Goal: Find specific fact

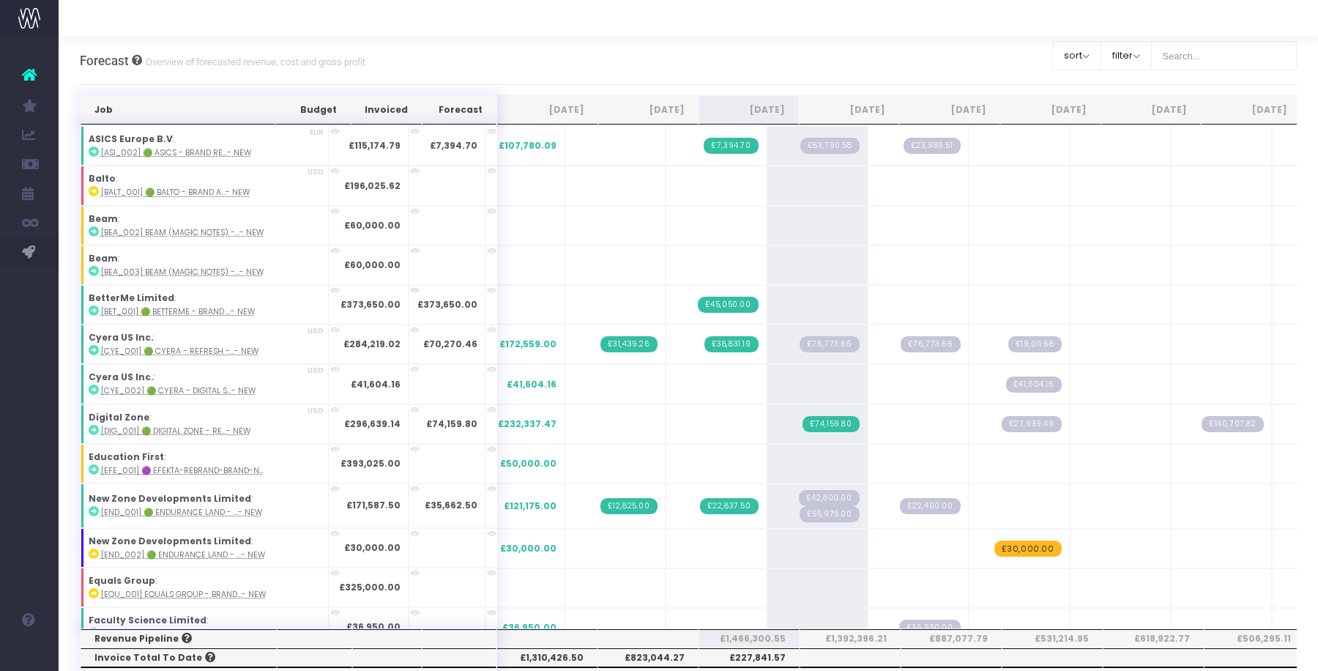
scroll to position [1230, 0]
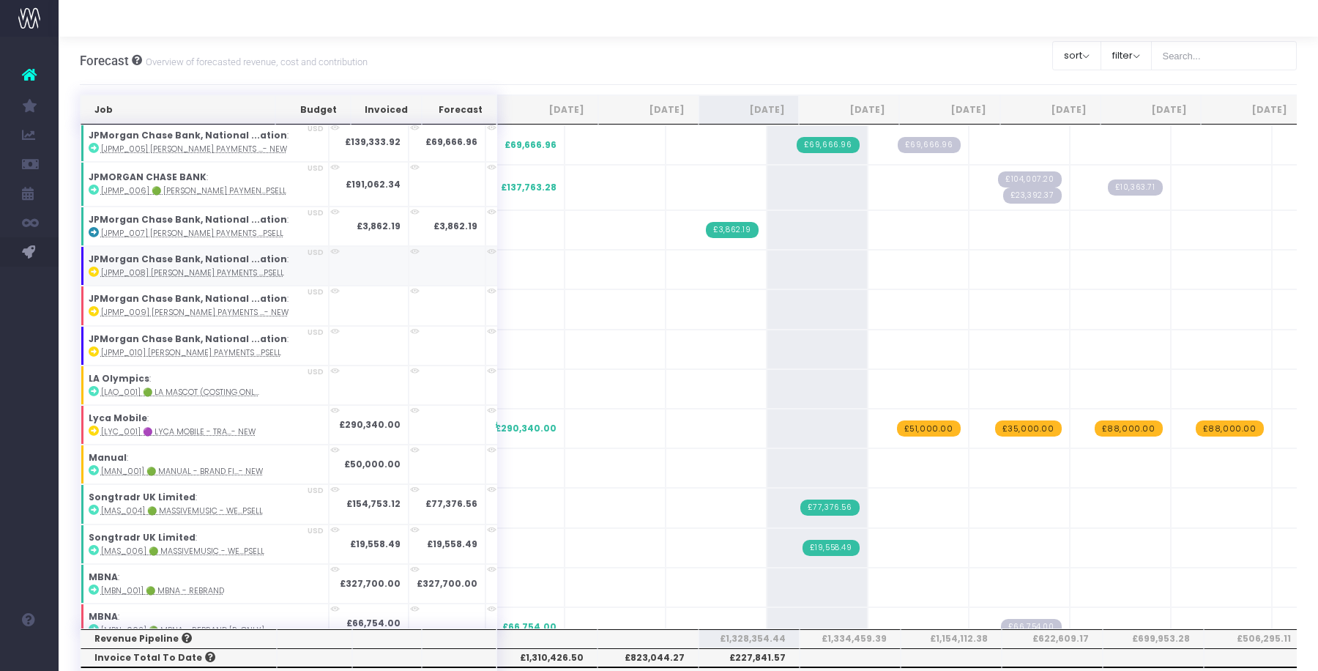
scroll to position [1630, 0]
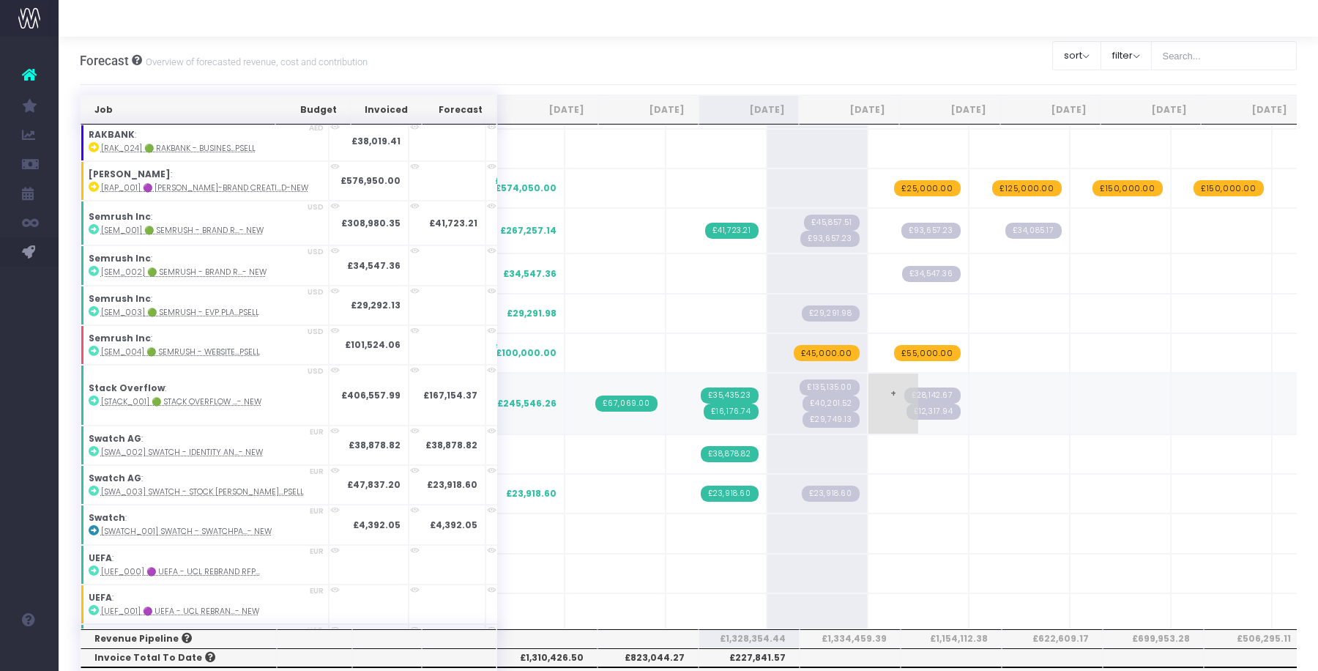
click at [906, 403] on span "£12,317.94" at bounding box center [933, 411] width 54 height 16
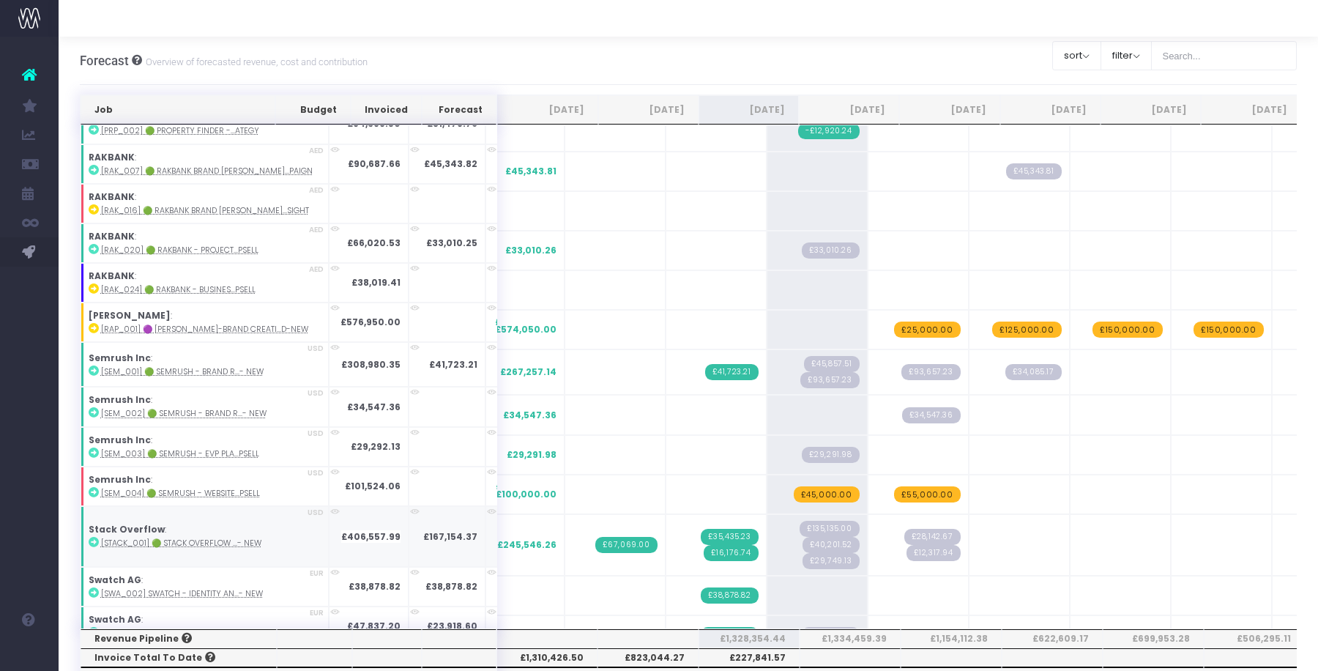
scroll to position [2769, 0]
